Goal: Book appointment/travel/reservation

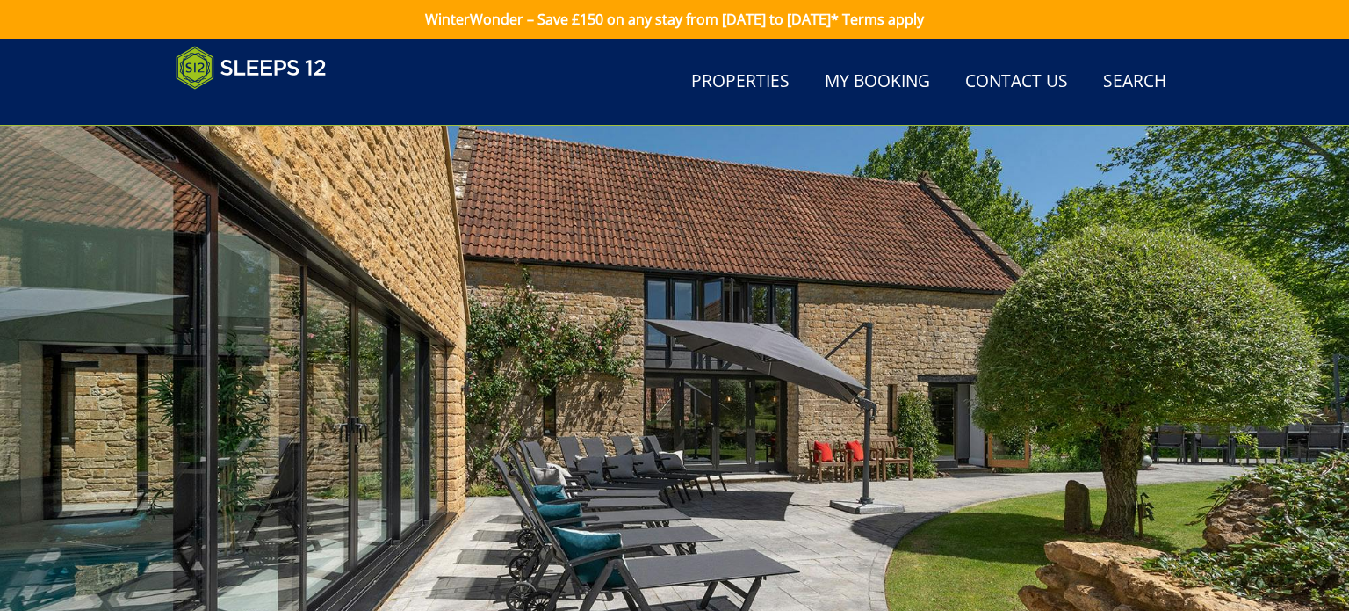
scroll to position [458, 0]
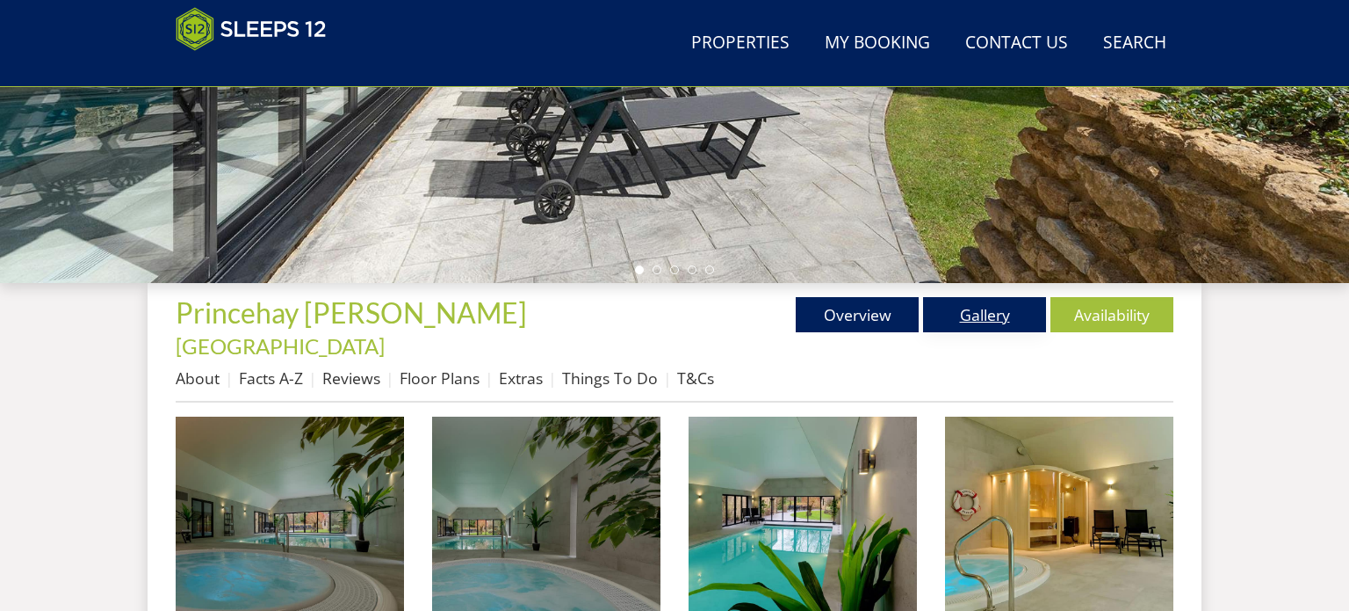
click at [965, 298] on link "Gallery" at bounding box center [984, 314] width 123 height 35
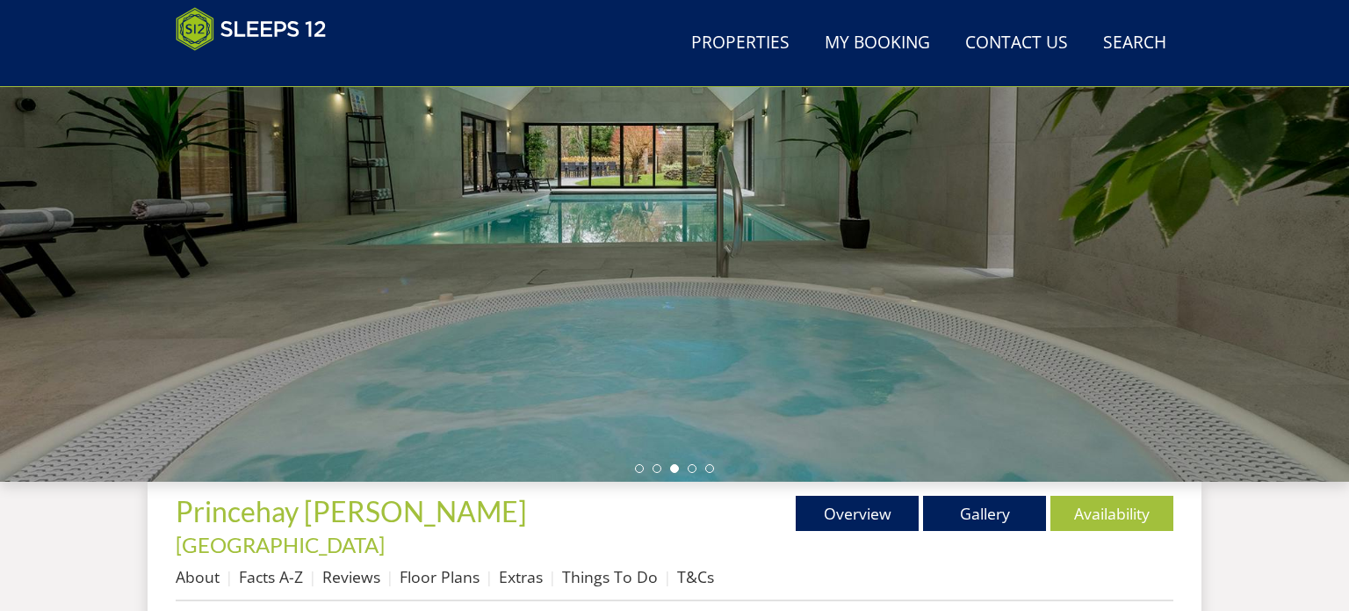
scroll to position [257, 0]
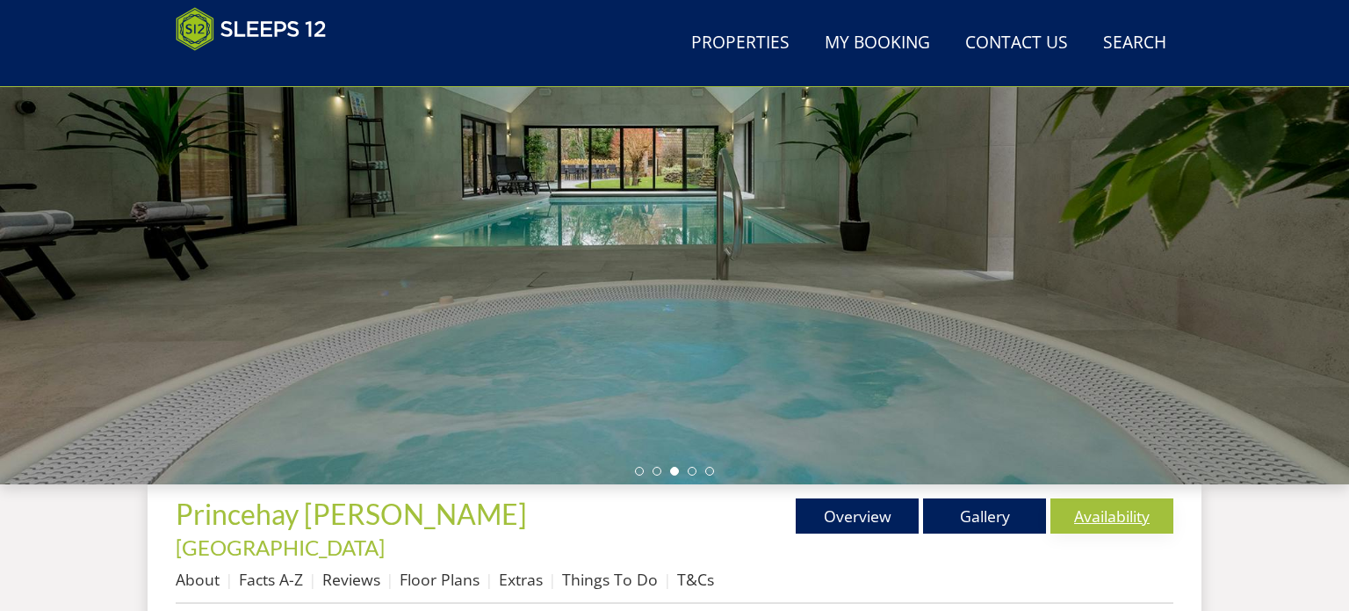
click at [1091, 521] on link "Availability" at bounding box center [1112, 515] width 123 height 35
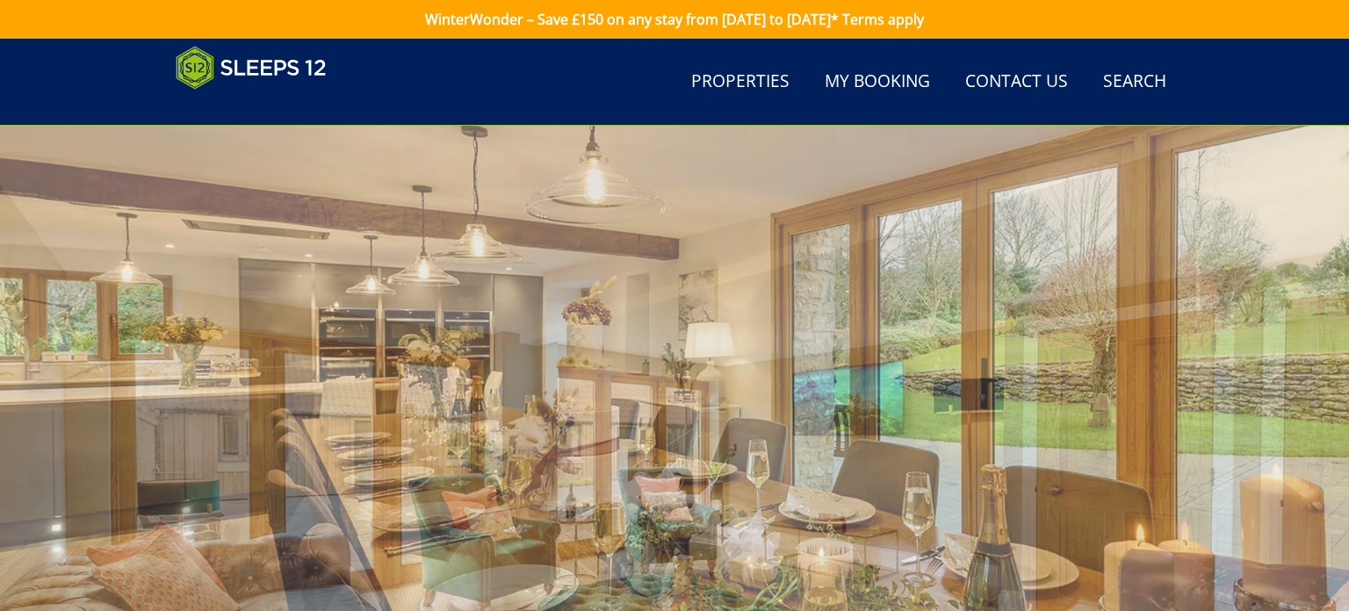
scroll to position [640, 0]
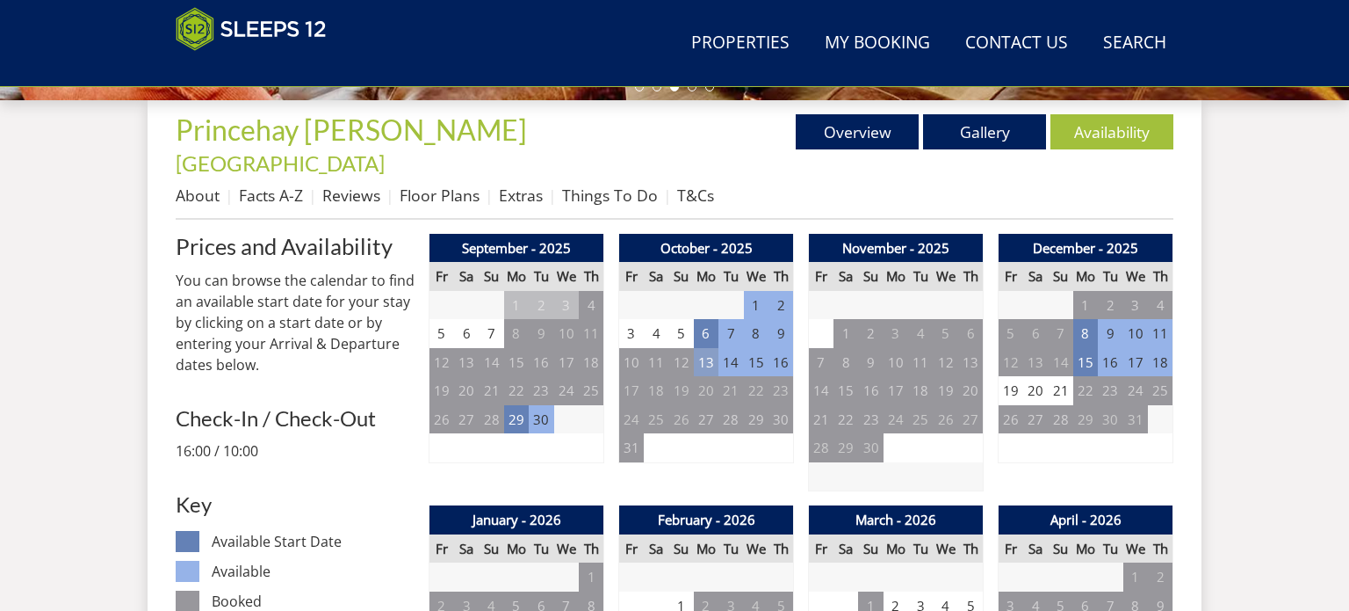
click at [696, 348] on td "13" at bounding box center [706, 362] width 25 height 29
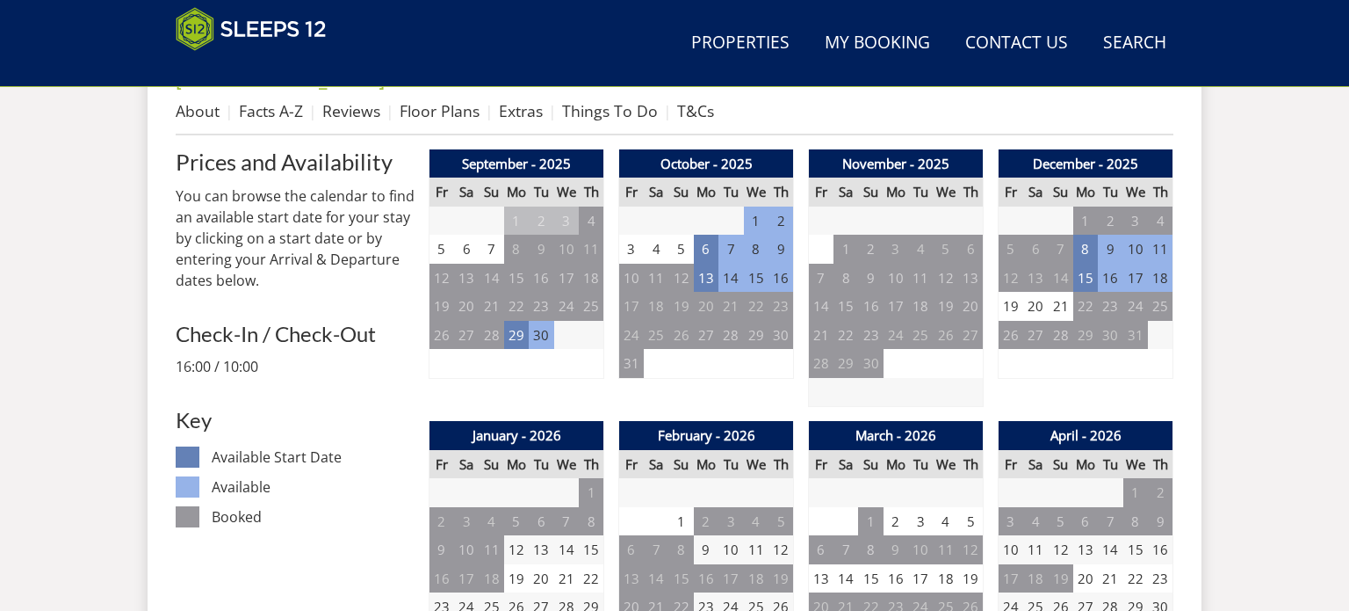
scroll to position [763, 0]
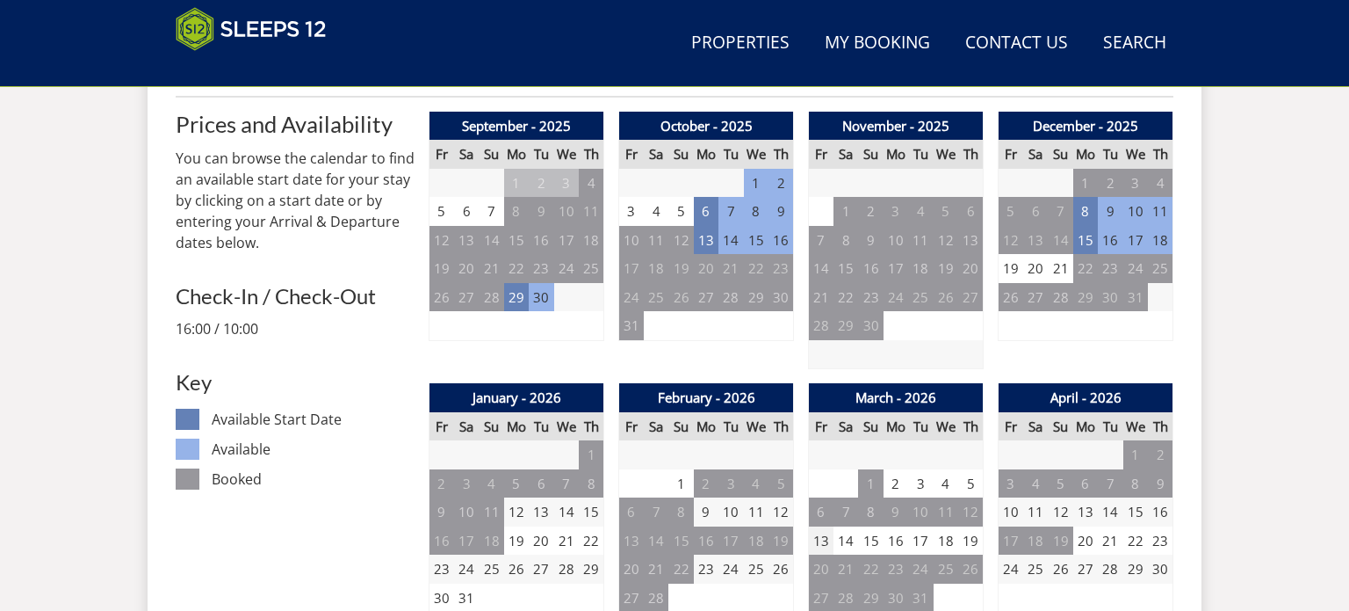
click at [826, 526] on td "13" at bounding box center [821, 540] width 25 height 29
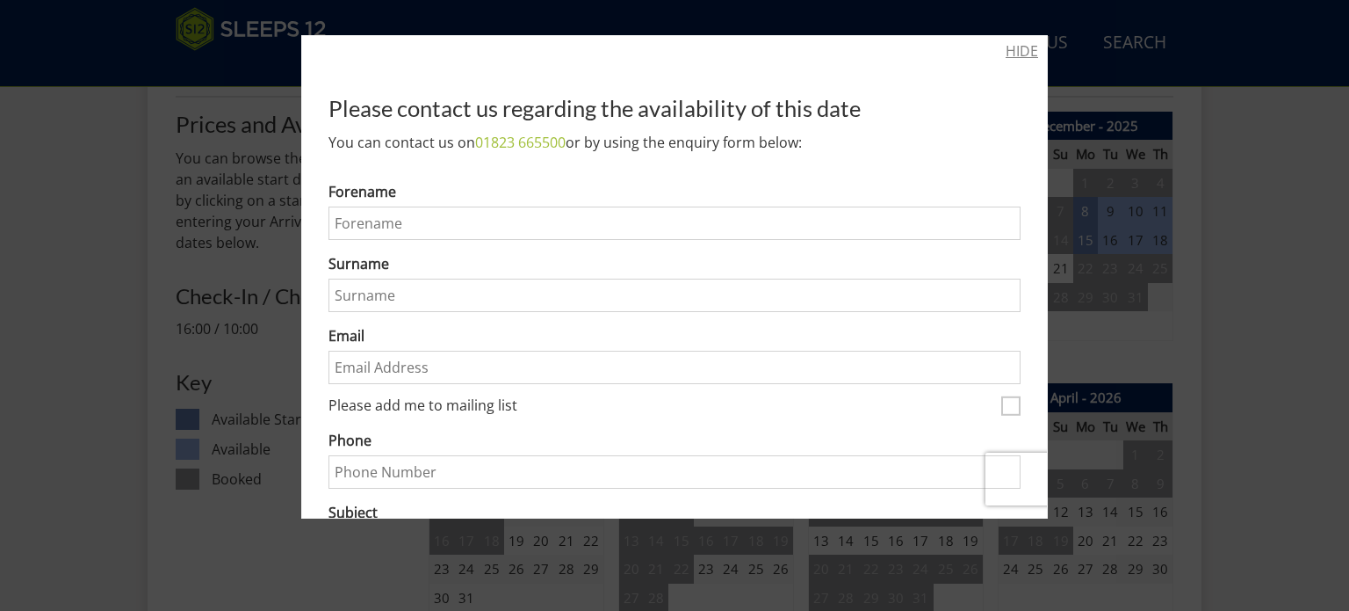
click at [1014, 48] on link "HIDE" at bounding box center [1022, 50] width 33 height 21
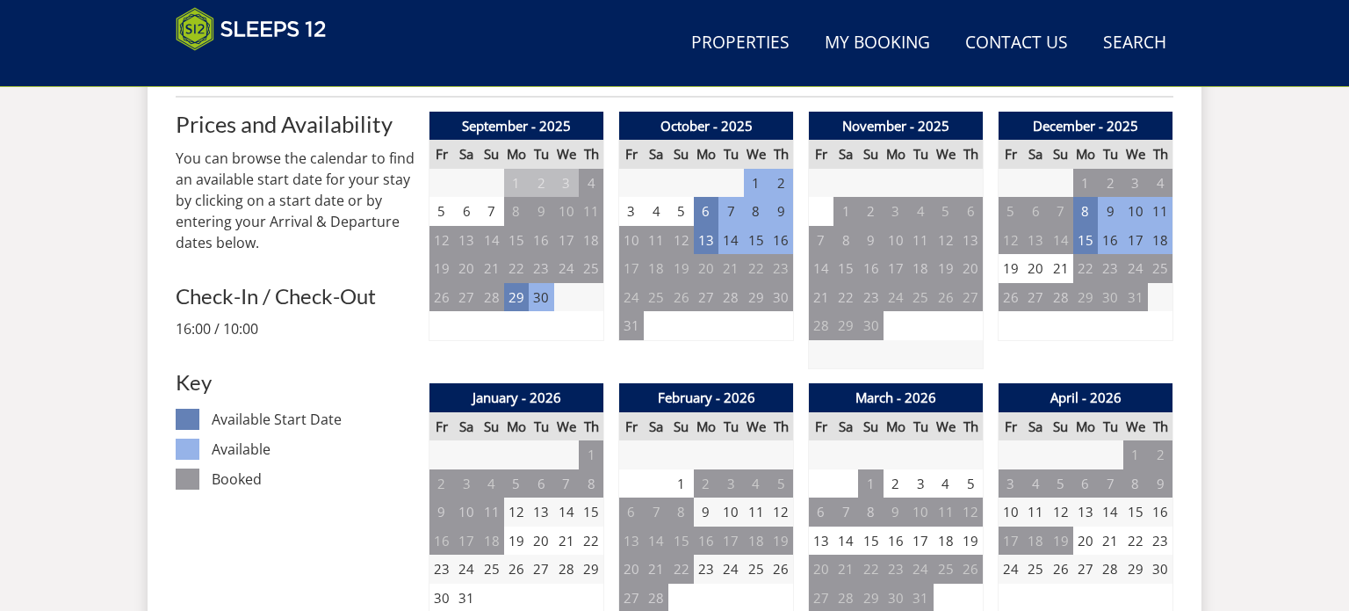
click at [656, 336] on div "October - 2025 Fr Sa Su Mo Tu We Th 26 27 28 29 30 1 2 3 4 5 6 7 8 9 10 11" at bounding box center [706, 241] width 176 height 258
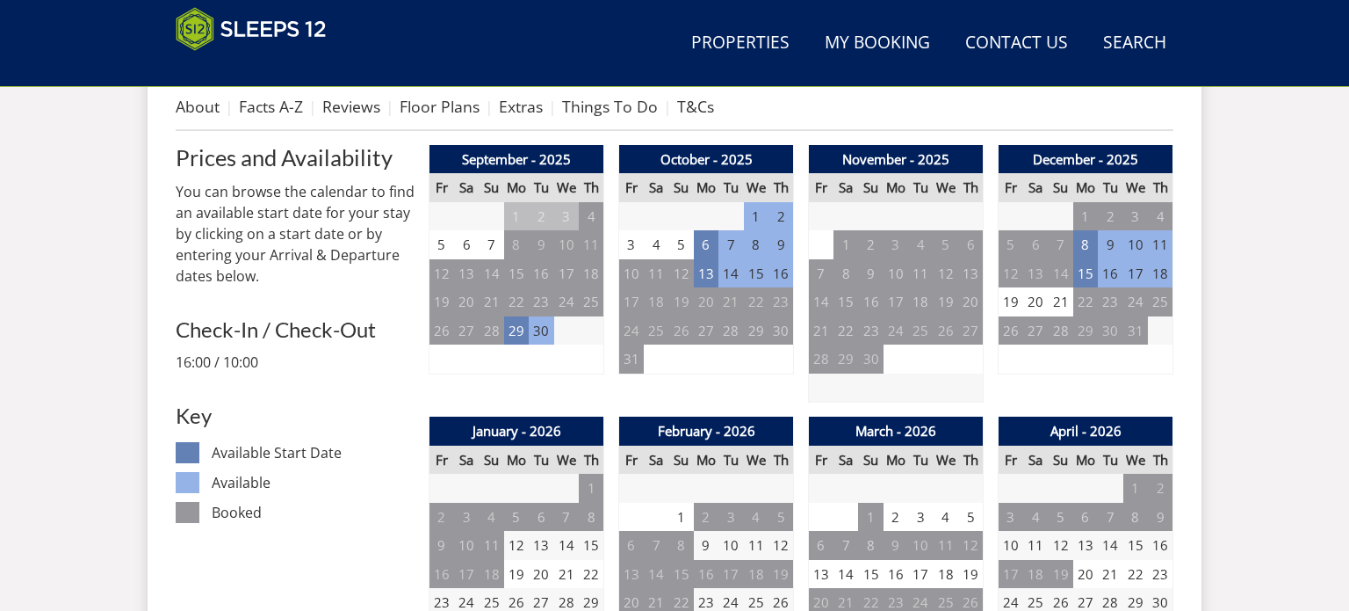
scroll to position [728, 0]
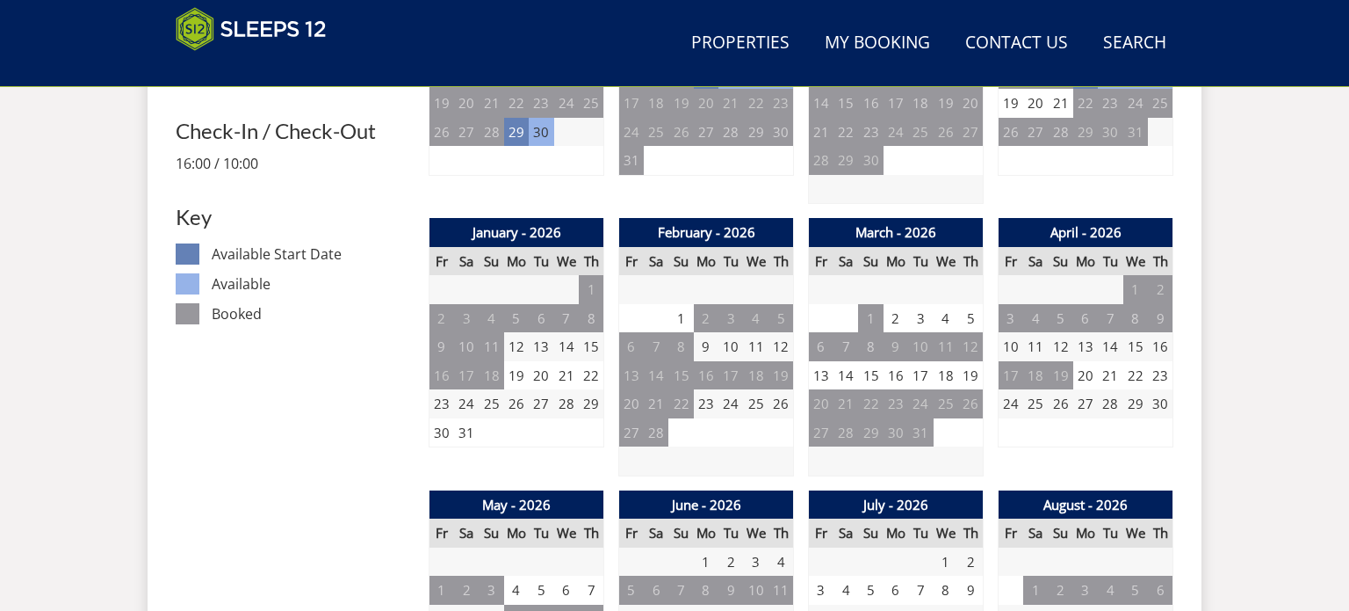
scroll to position [931, 0]
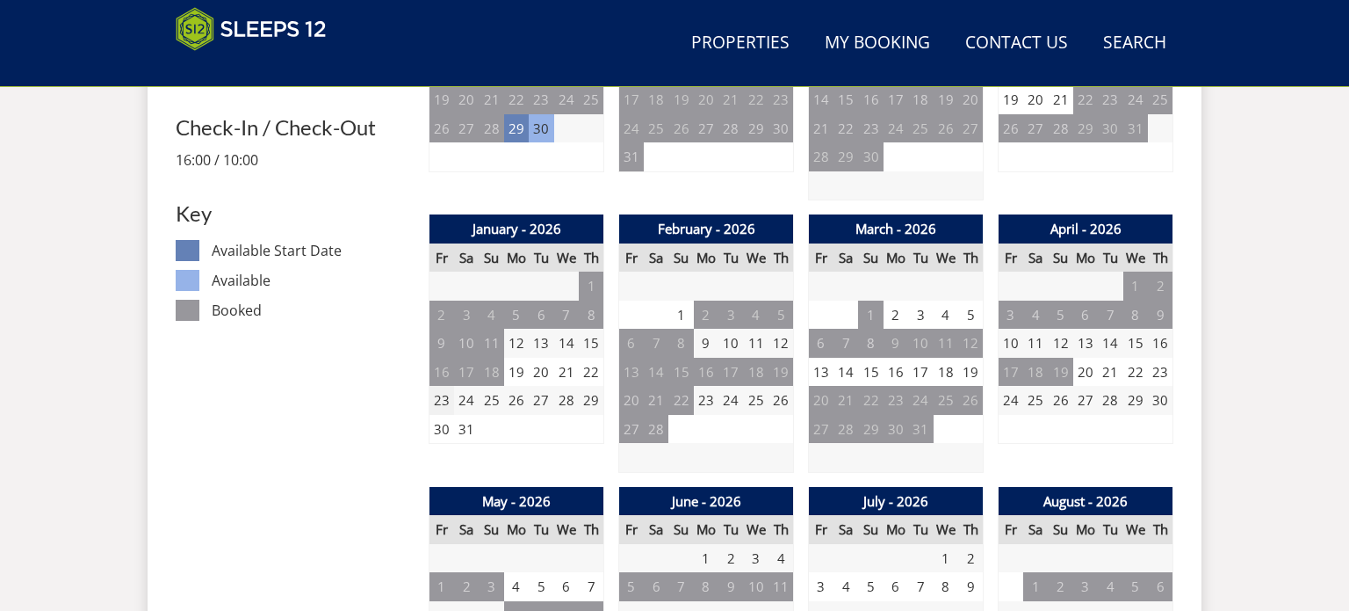
click at [437, 386] on td "23" at bounding box center [442, 400] width 25 height 29
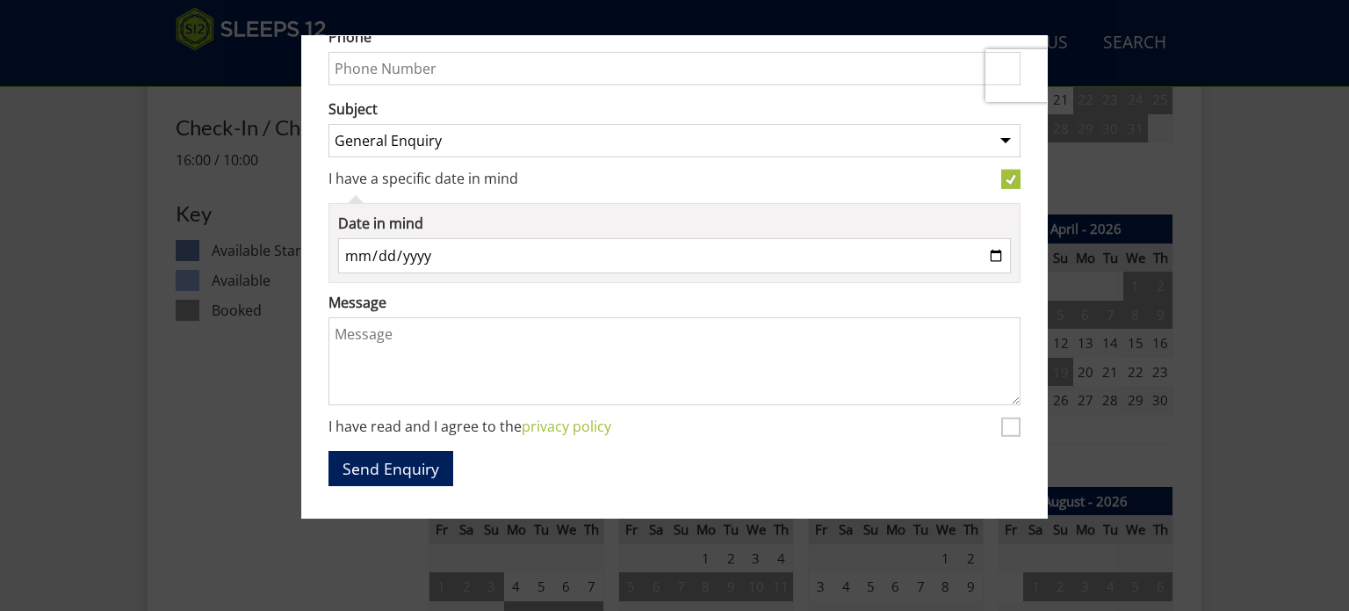
scroll to position [0, 0]
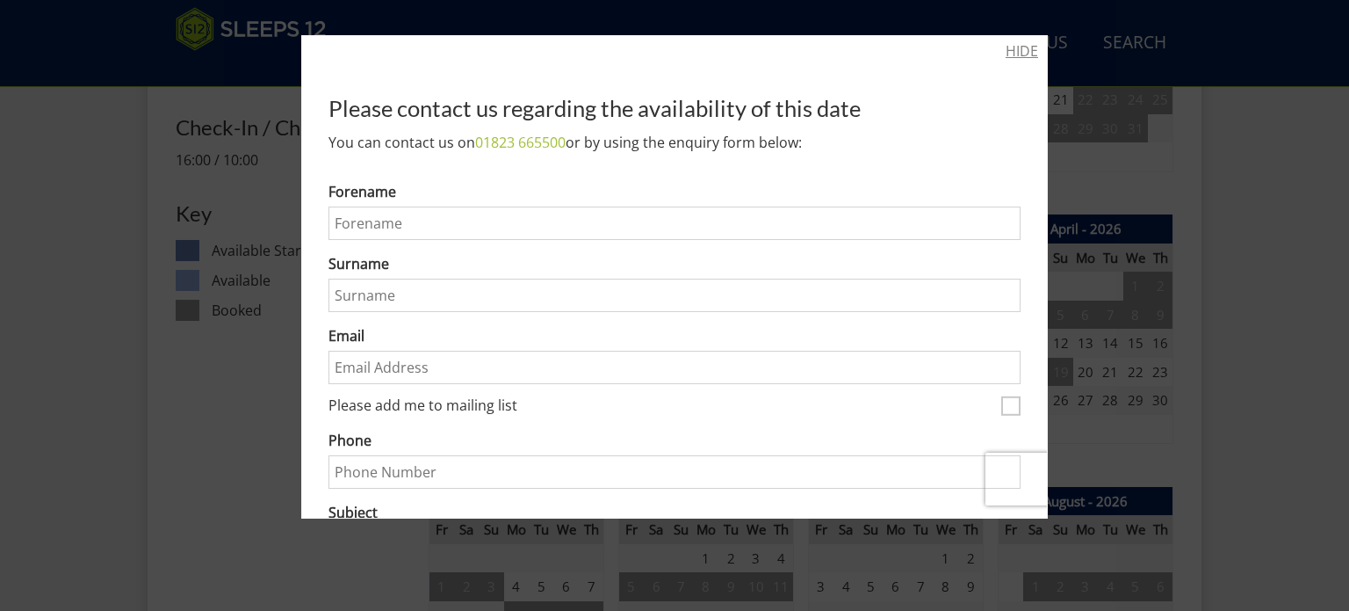
click at [1009, 46] on link "HIDE" at bounding box center [1022, 50] width 33 height 21
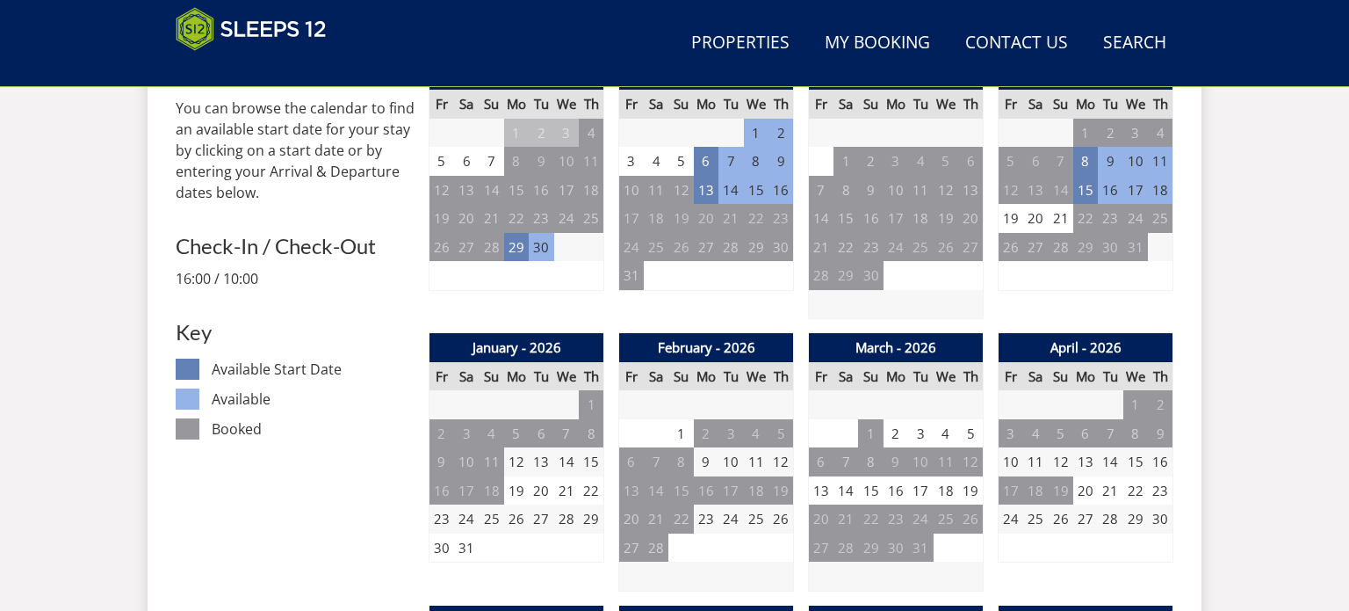
scroll to position [812, 0]
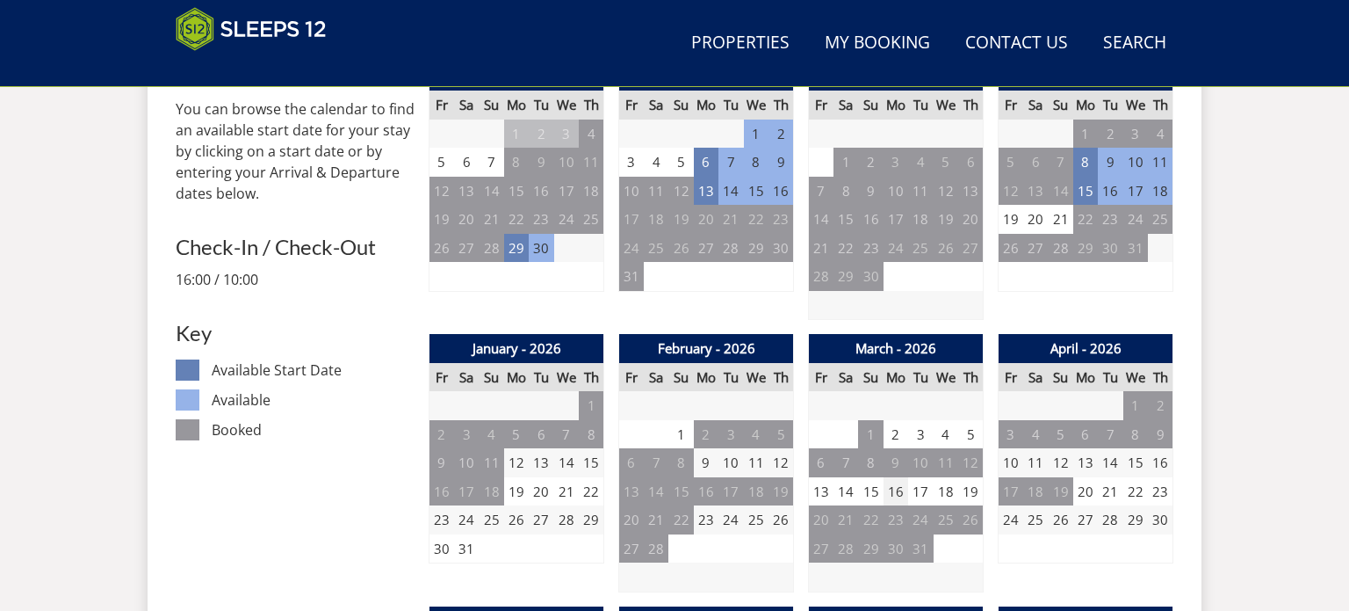
click at [894, 477] on td "16" at bounding box center [896, 491] width 25 height 29
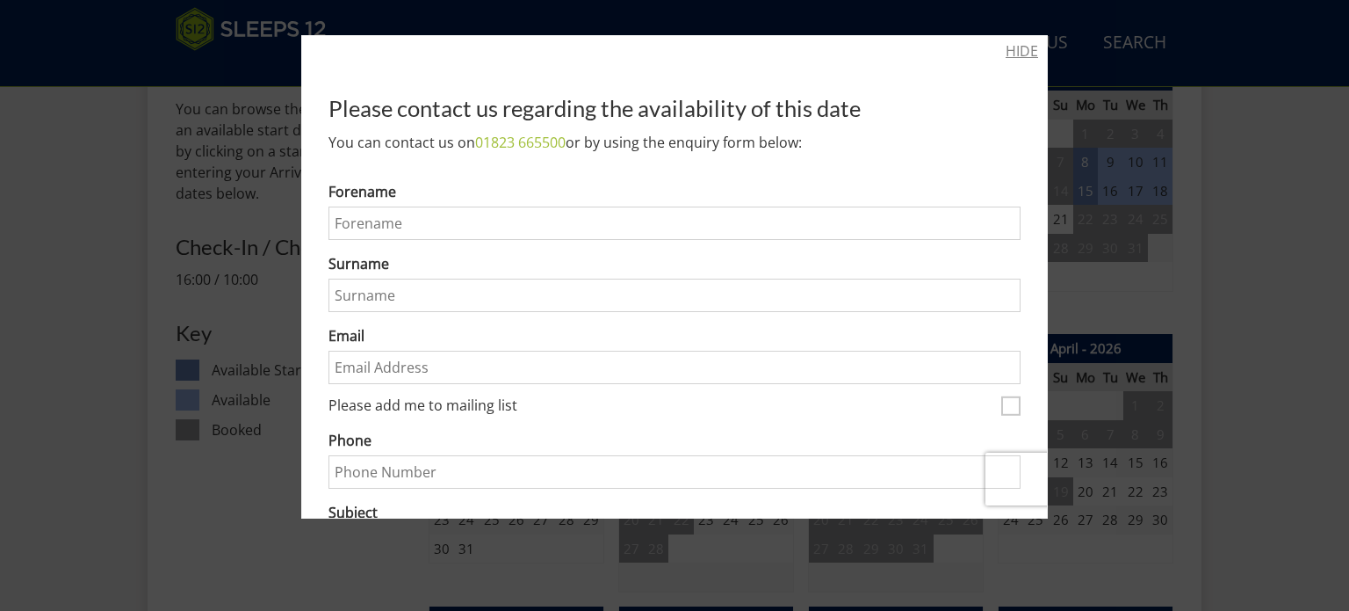
click at [1033, 43] on link "HIDE" at bounding box center [1022, 50] width 33 height 21
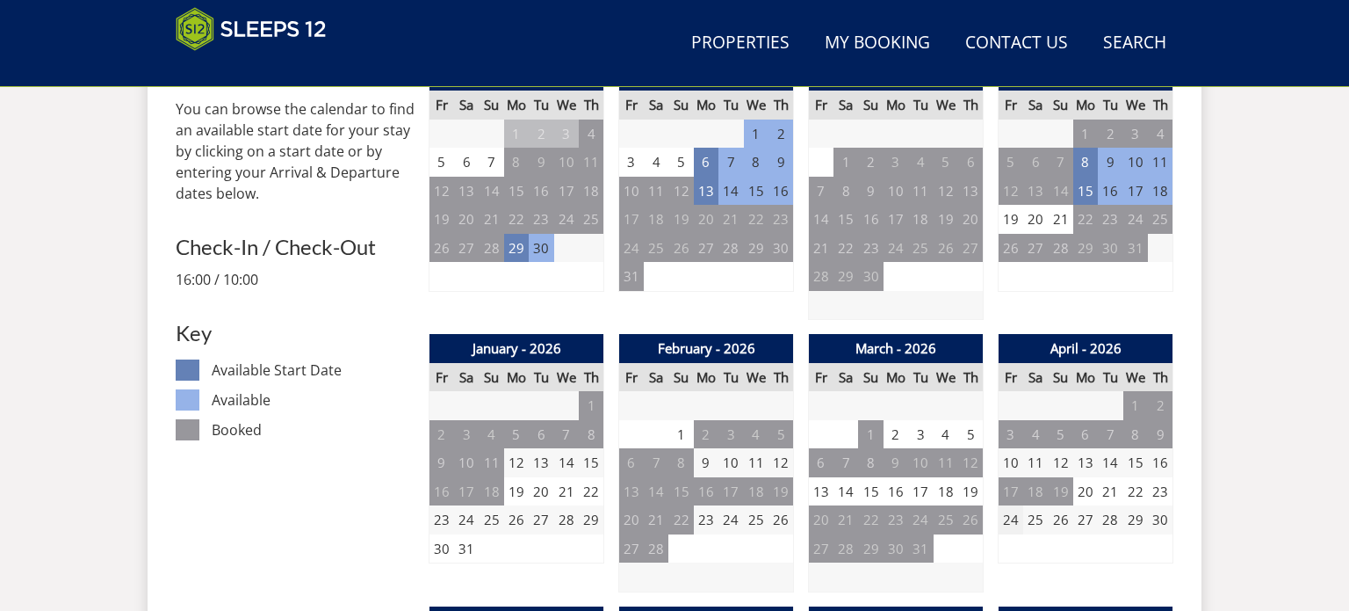
click at [1015, 505] on td "24" at bounding box center [1011, 519] width 25 height 29
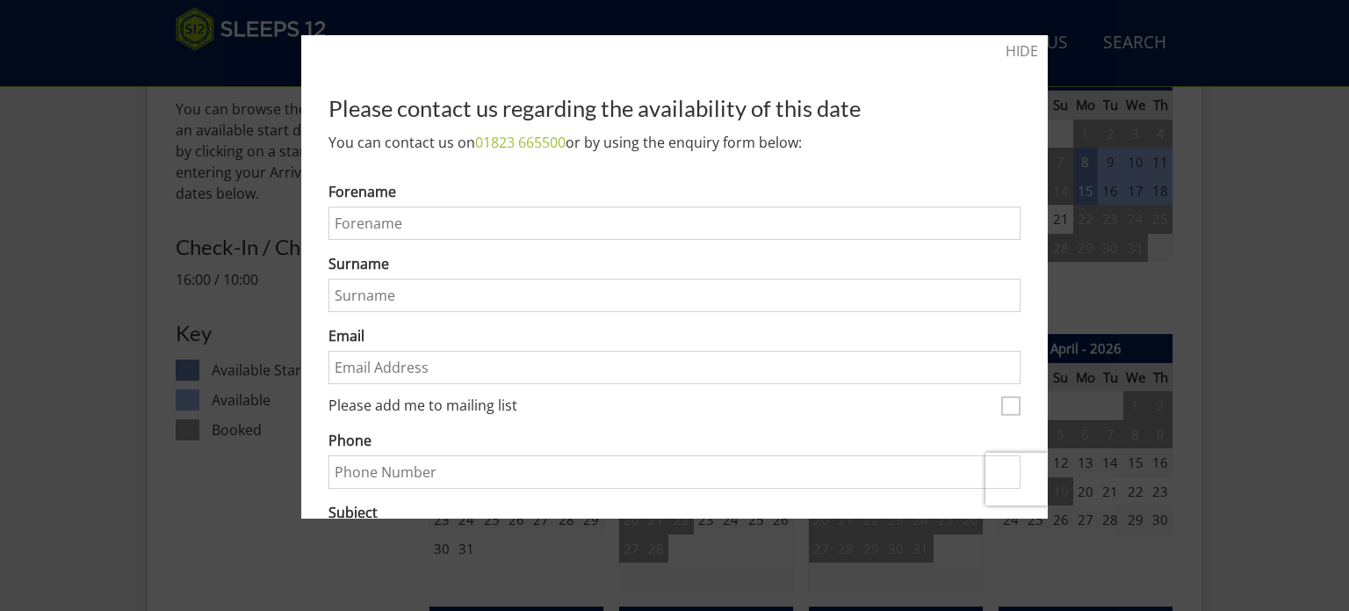
click at [769, 219] on input "Forename" at bounding box center [675, 222] width 692 height 33
type input "[US_STATE]"
type input "[PERSON_NAME]"
type input "[EMAIL_ADDRESS][DOMAIN_NAME]"
type input "07539395063"
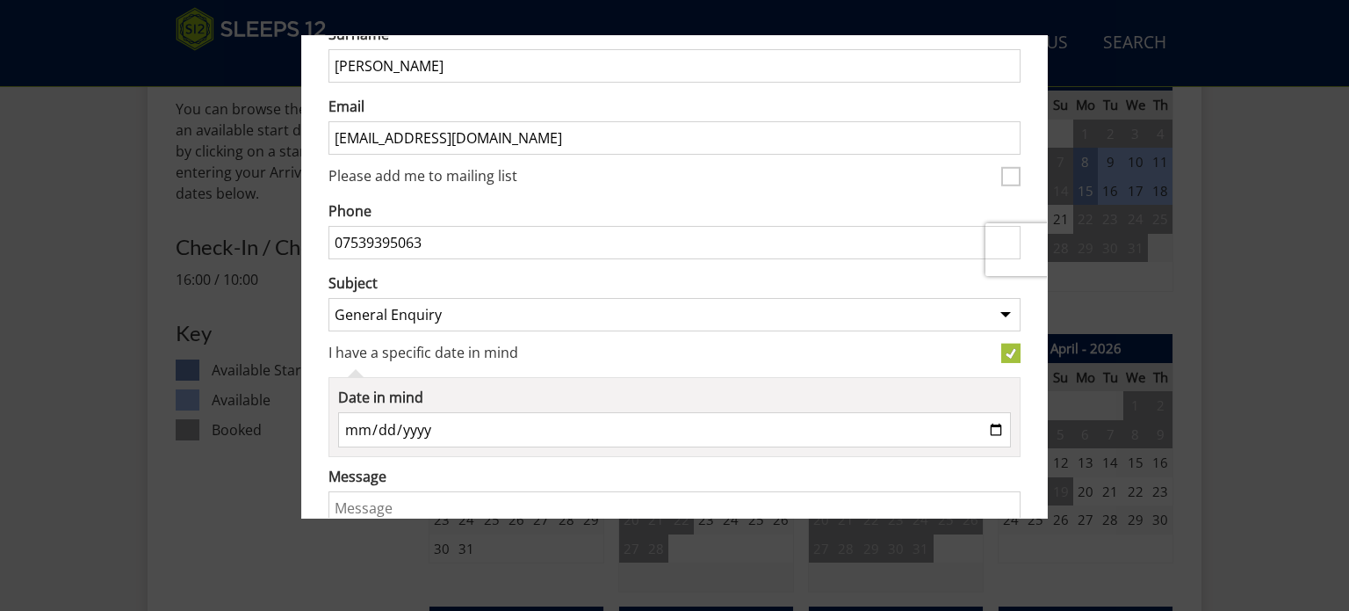
scroll to position [0, 0]
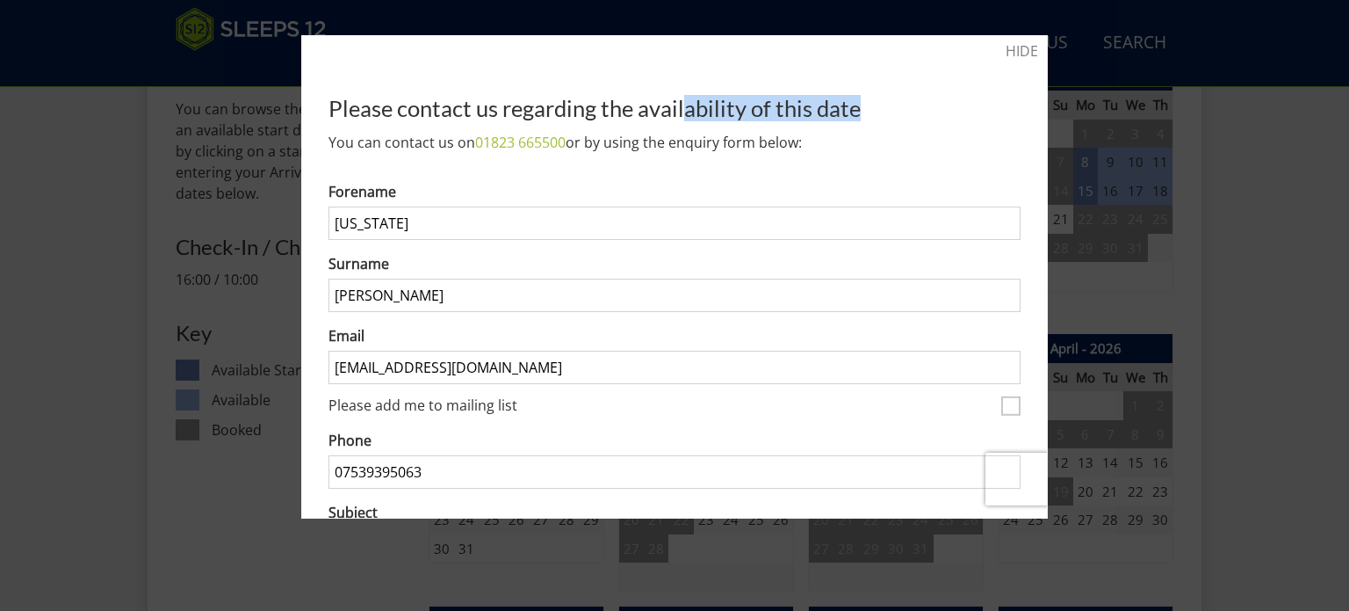
drag, startPoint x: 902, startPoint y: 46, endPoint x: 688, endPoint y: 54, distance: 214.5
click at [688, 54] on div "HIDE Please contact us regarding the availability of this date You can contact …" at bounding box center [674, 276] width 747 height 483
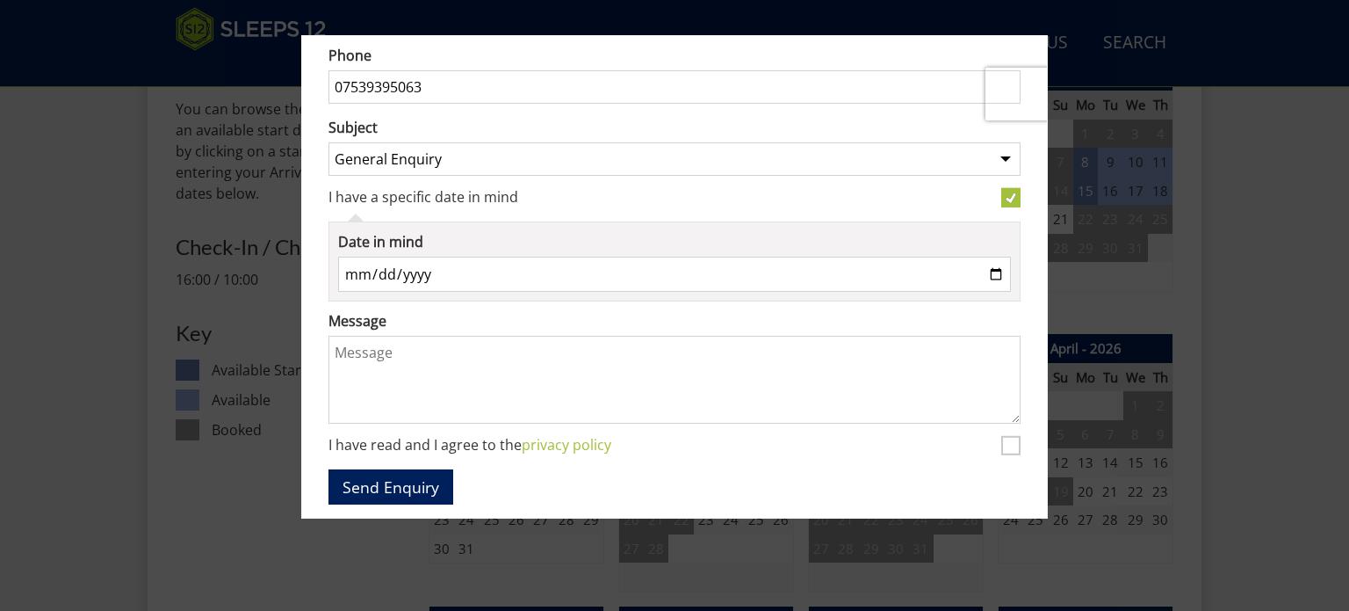
scroll to position [390, 0]
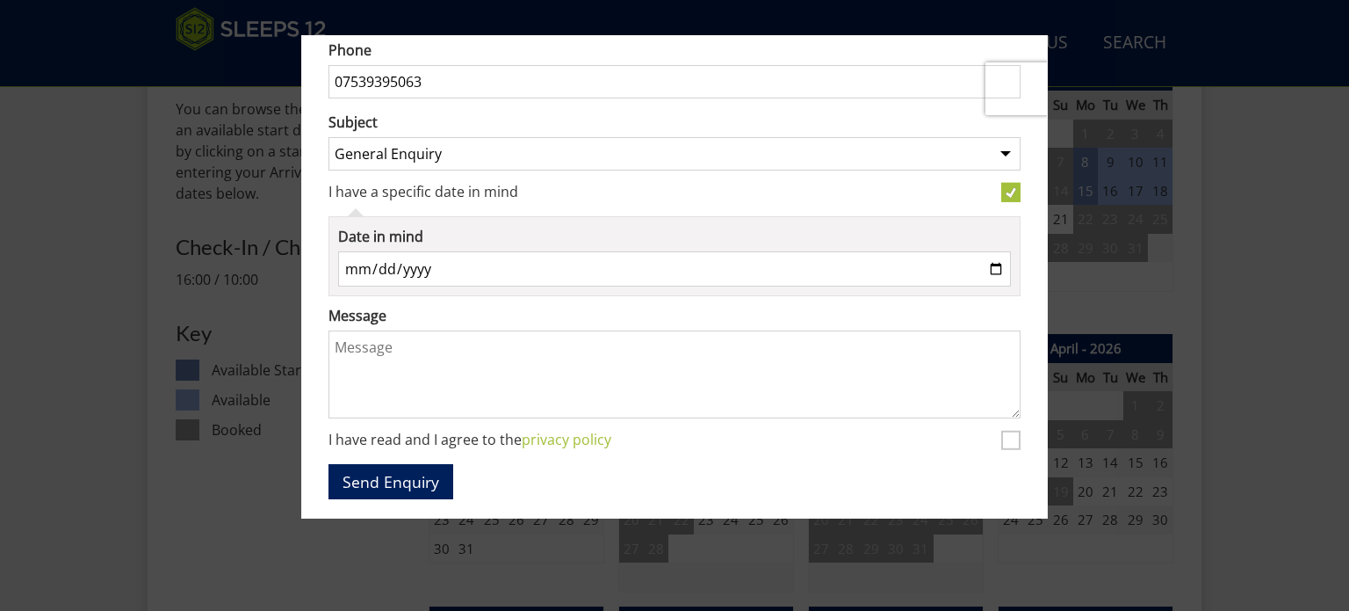
click at [495, 405] on textarea "Message" at bounding box center [675, 374] width 692 height 88
click at [465, 265] on input "[PHONE_NUMBER]" at bounding box center [674, 268] width 673 height 35
click at [383, 260] on input "[PHONE_NUMBER]" at bounding box center [674, 268] width 673 height 35
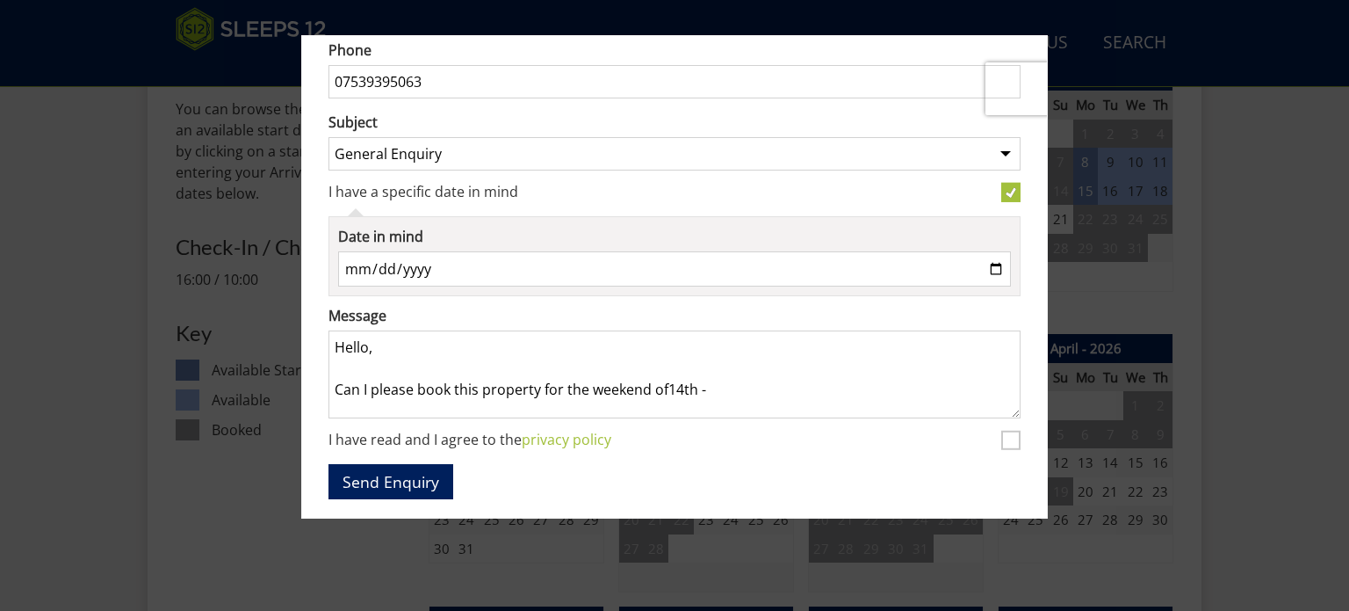
click at [383, 260] on input "[PHONE_NUMBER]" at bounding box center [674, 268] width 673 height 35
click at [763, 392] on textarea "Hello, Can I please book this property for the weekend of14th -" at bounding box center [675, 374] width 692 height 88
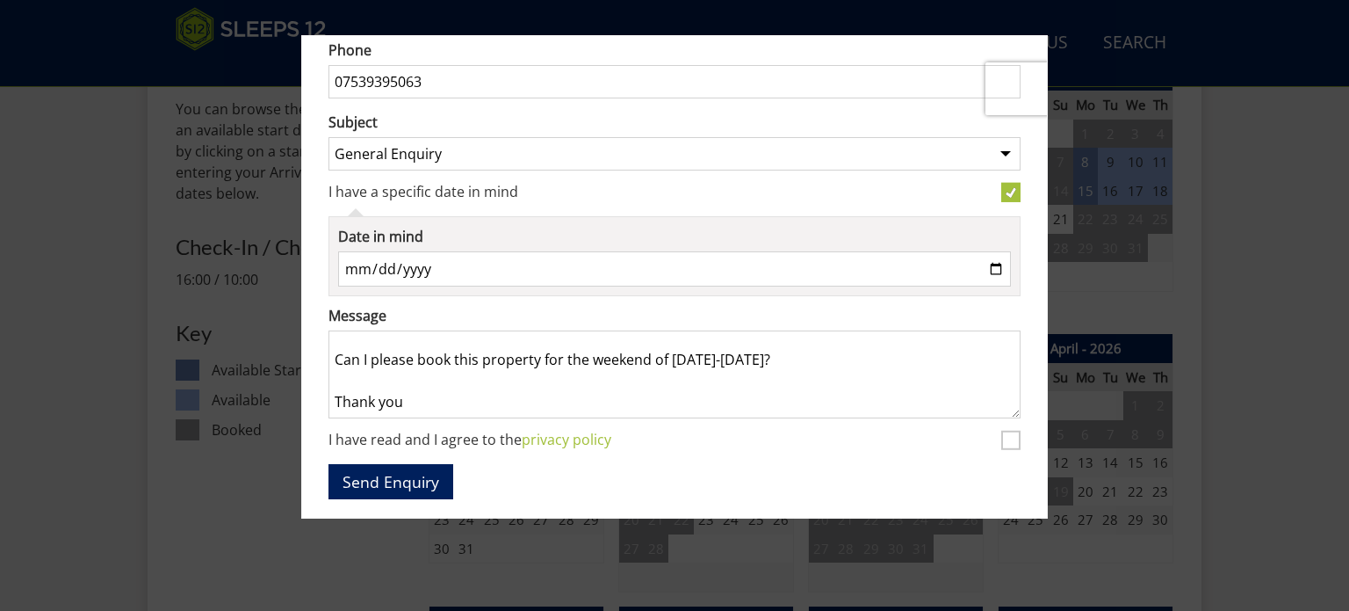
scroll to position [65, 0]
type textarea "Hello, Can I please book this property for the weekend of [DATE]-[DATE]? Thank …"
click at [369, 469] on button "Send Enquiry" at bounding box center [391, 481] width 125 height 34
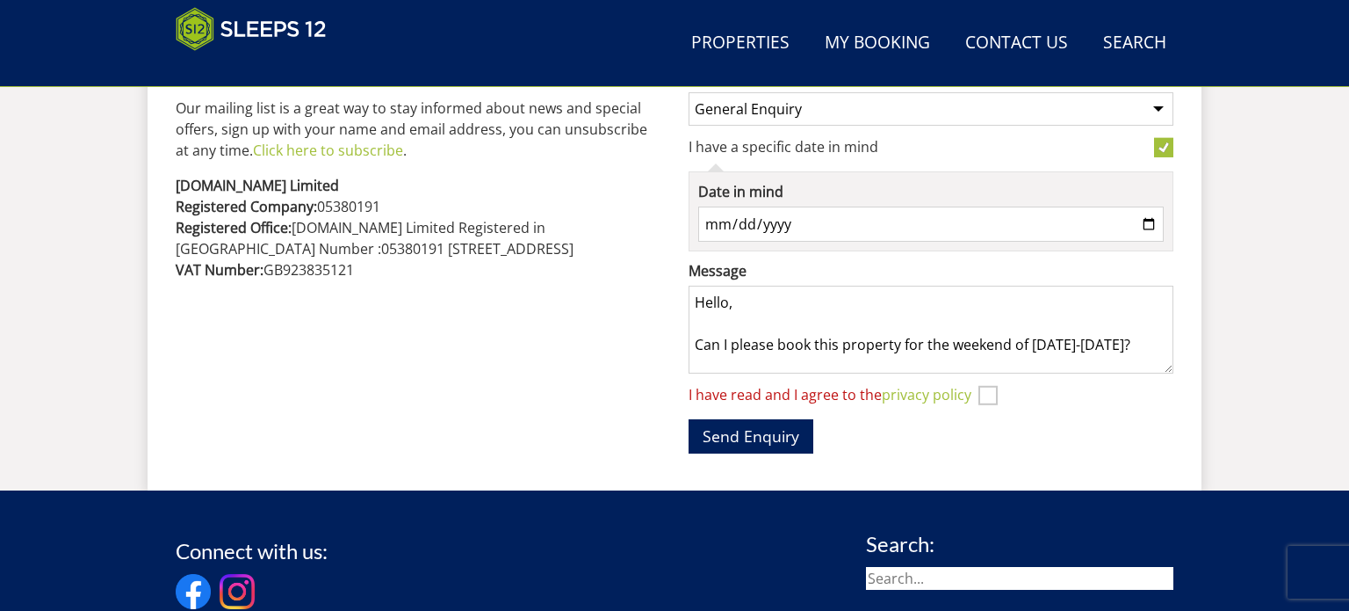
scroll to position [1129, 0]
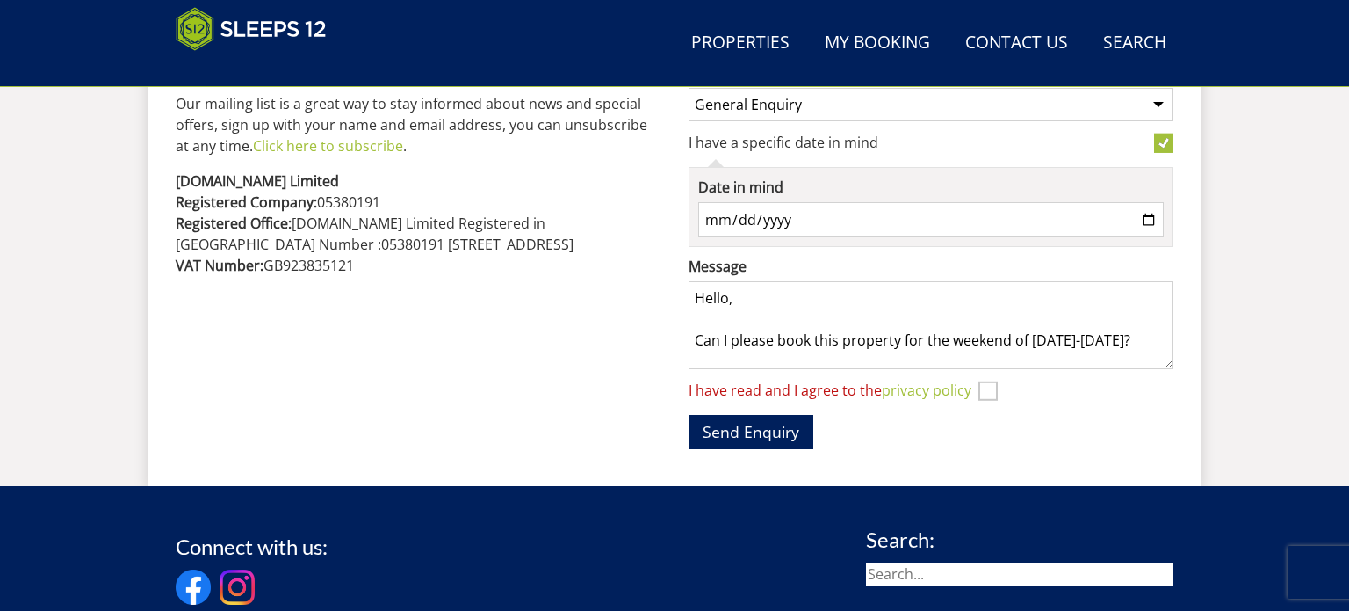
click at [989, 383] on input "I have read and I agree to the privacy policy" at bounding box center [988, 390] width 19 height 19
checkbox input "true"
click at [747, 422] on button "Send Enquiry" at bounding box center [751, 432] width 125 height 34
